Goal: Information Seeking & Learning: Find specific fact

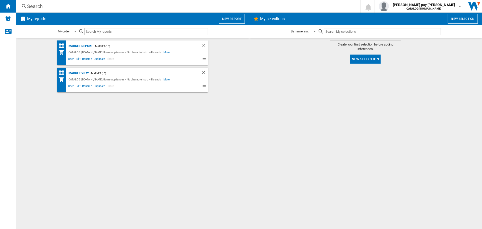
click at [89, 75] on div "- Market (15)" at bounding box center [140, 73] width 102 height 6
click at [84, 73] on div "Market view" at bounding box center [78, 73] width 22 height 6
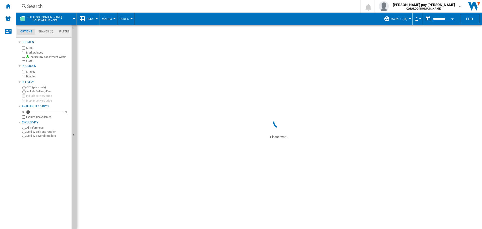
click at [86, 6] on div "Search" at bounding box center [187, 6] width 320 height 7
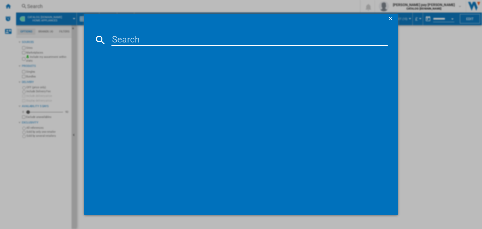
click at [127, 39] on input at bounding box center [250, 40] width 276 height 12
paste input "CCX6500ACM"
type input "CCX6500ACM"
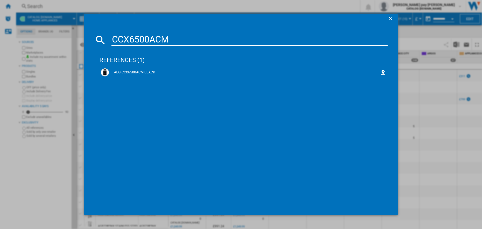
click at [135, 71] on div "AEG CCX6500ACM BLACK" at bounding box center [244, 72] width 271 height 5
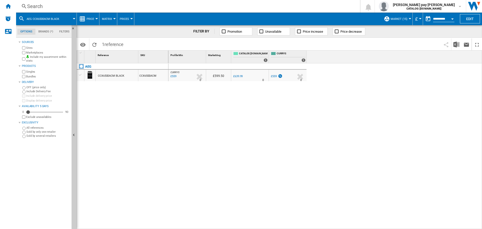
click at [92, 19] on span "Price" at bounding box center [91, 18] width 8 height 3
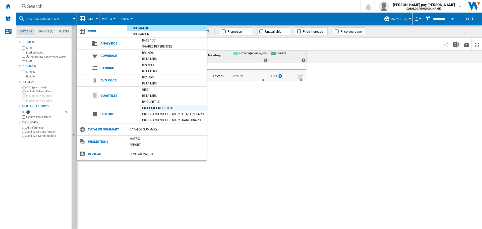
click at [152, 108] on div "Product prices grid" at bounding box center [173, 108] width 67 height 5
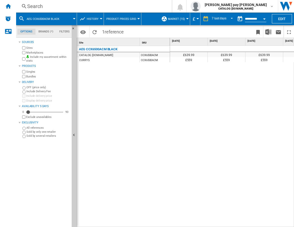
click at [54, 2] on div "Search Search 0 [PERSON_NAME] pay [PERSON_NAME] CATALOG [DOMAIN_NAME] CATALOG […" at bounding box center [155, 6] width 278 height 13
click at [54, 6] on div "Search" at bounding box center [92, 6] width 131 height 7
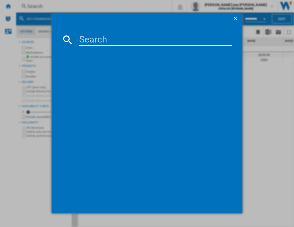
click at [94, 41] on input at bounding box center [156, 40] width 154 height 12
type input "BES356010M"
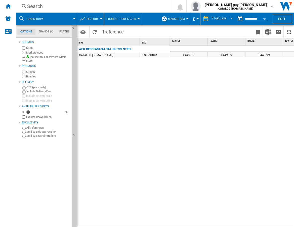
click at [99, 19] on button "History" at bounding box center [94, 19] width 14 height 13
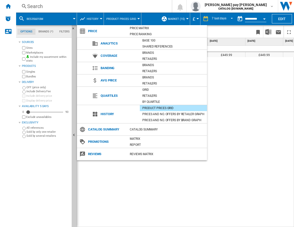
click at [158, 107] on div "Product prices grid" at bounding box center [173, 108] width 67 height 5
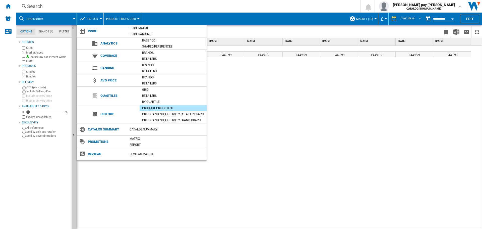
click at [341, 84] on md-backdrop at bounding box center [241, 114] width 482 height 229
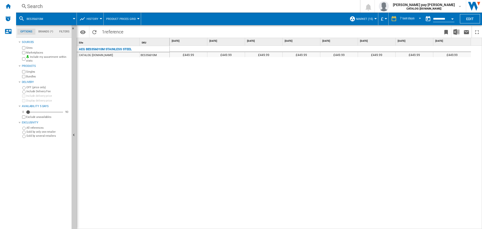
click at [176, 115] on div "£449.99 £449.99 £449.99 £449.99 £449.99 £449.99 £449.99 £449.99" at bounding box center [326, 137] width 313 height 183
click at [91, 1] on div "Search Search 0 [PERSON_NAME] pay [PERSON_NAME] CATALOG [DOMAIN_NAME] CATALOG […" at bounding box center [249, 6] width 466 height 13
click at [54, 4] on div "Search" at bounding box center [187, 6] width 320 height 7
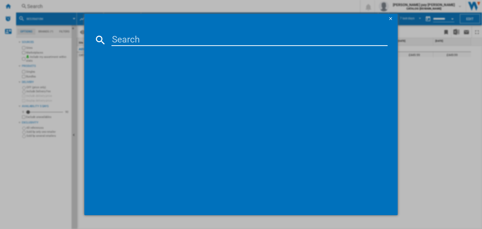
click at [129, 40] on input at bounding box center [250, 40] width 276 height 12
type input "BSX23101XM"
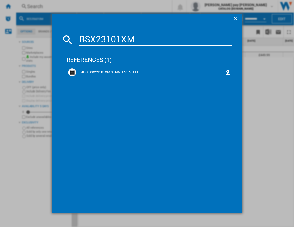
drag, startPoint x: 97, startPoint y: 71, endPoint x: 73, endPoint y: 83, distance: 27.0
click at [97, 71] on div "AEG BSX23101XM STAINLESS STEEL" at bounding box center [150, 72] width 149 height 5
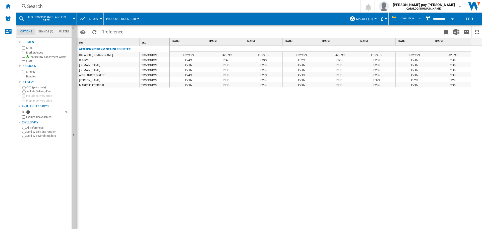
click at [299, 176] on div "£329.99 £329.99 £329.99 £329.99 £329.99 £329.99 £329.99 £329.99 £249 £249 £249 …" at bounding box center [326, 137] width 313 height 183
click at [317, 210] on div "£329.99 £329.99 £329.99 £329.99 £329.99 £329.99 £329.99 £329.99 £249 £249 £249 …" at bounding box center [326, 137] width 313 height 183
